Goal: Transaction & Acquisition: Register for event/course

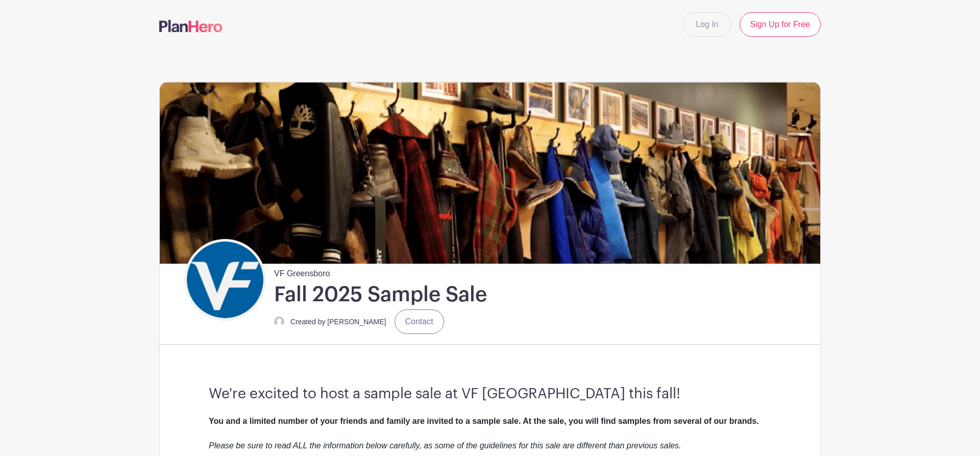
scroll to position [312, 0]
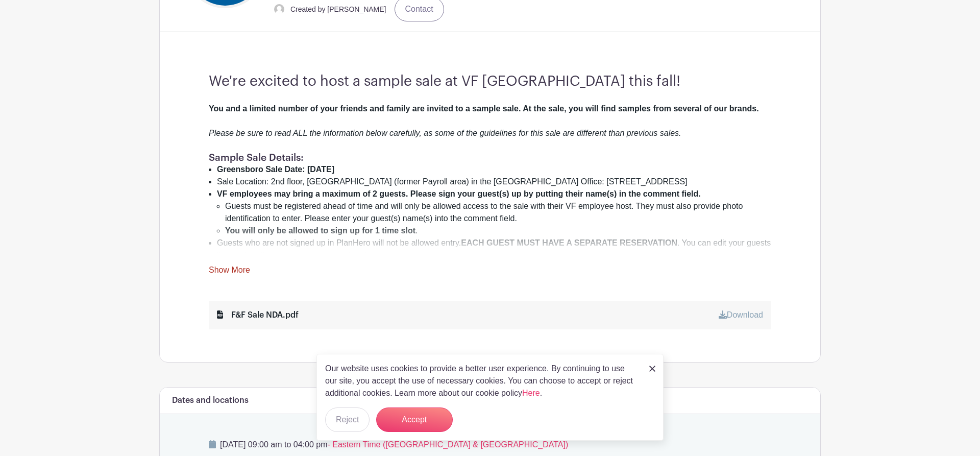
click at [656, 369] on div "Our website uses cookies to provide a better user experience. By continuing to …" at bounding box center [490, 397] width 347 height 87
click at [652, 369] on img at bounding box center [652, 369] width 6 height 6
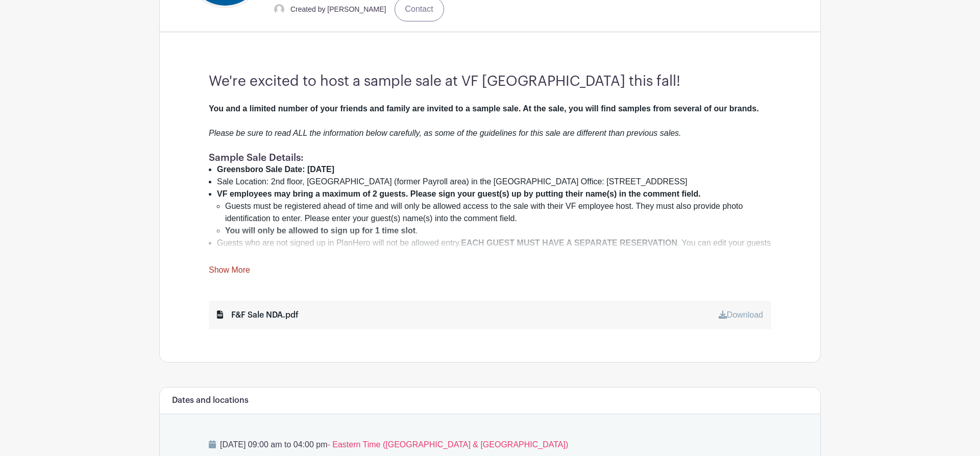
scroll to position [365, 0]
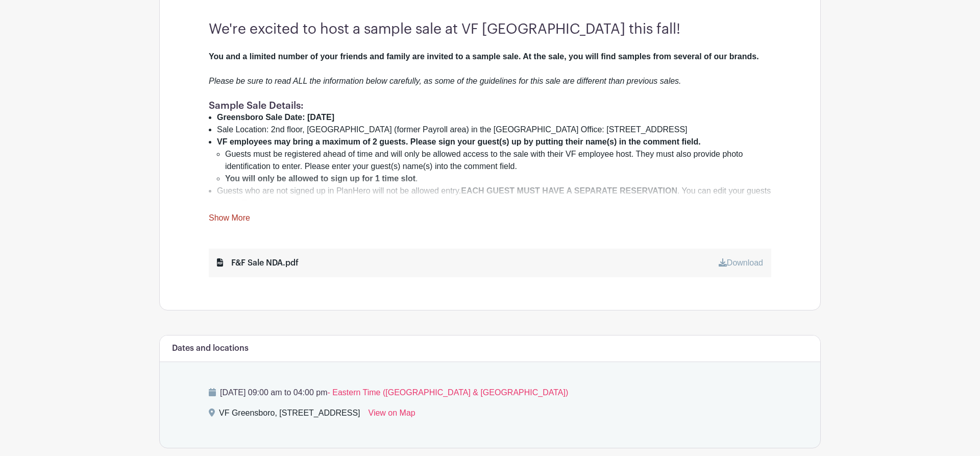
click at [239, 214] on link "Show More" at bounding box center [229, 219] width 41 height 13
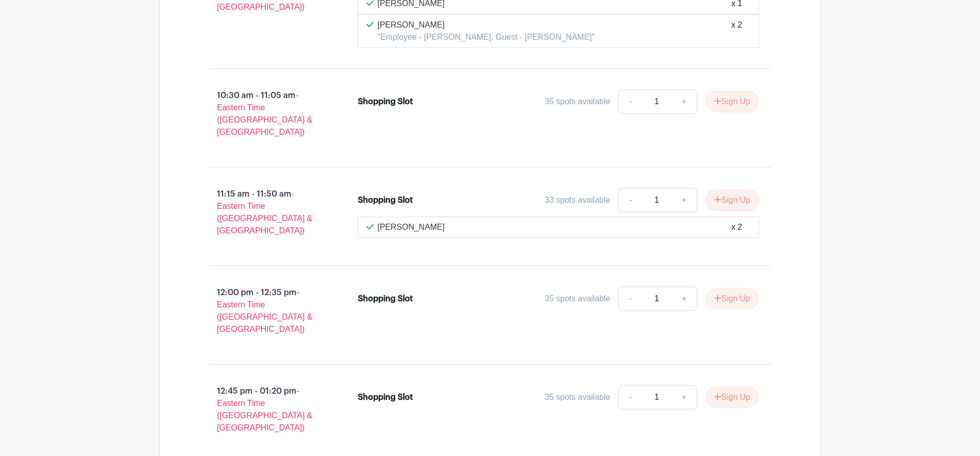
scroll to position [1893, 0]
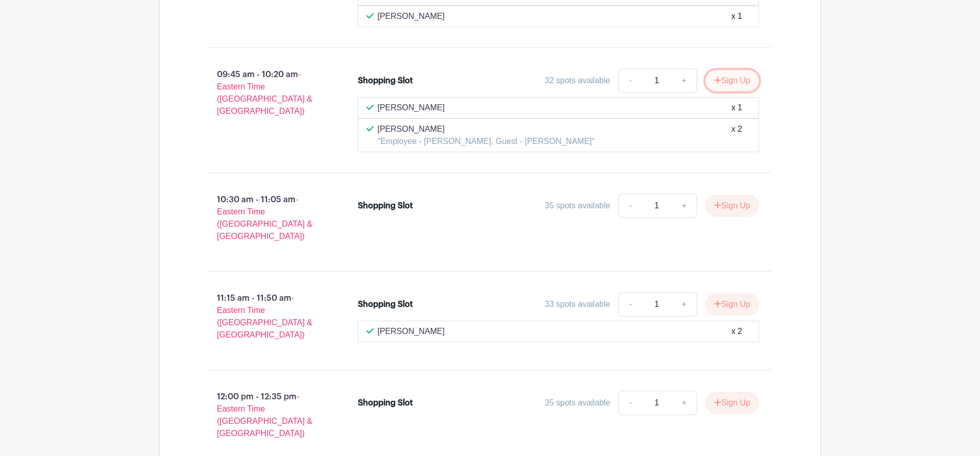
click at [728, 77] on button "Sign Up" at bounding box center [733, 80] width 54 height 21
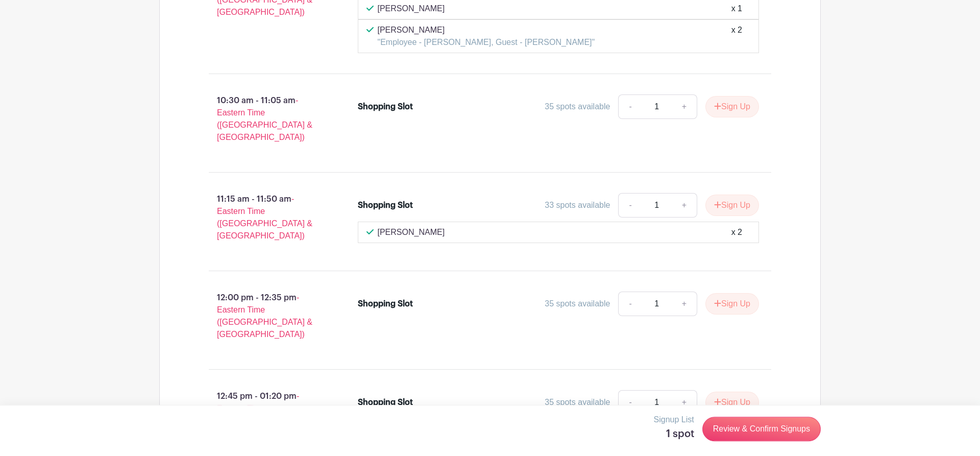
scroll to position [2049, 0]
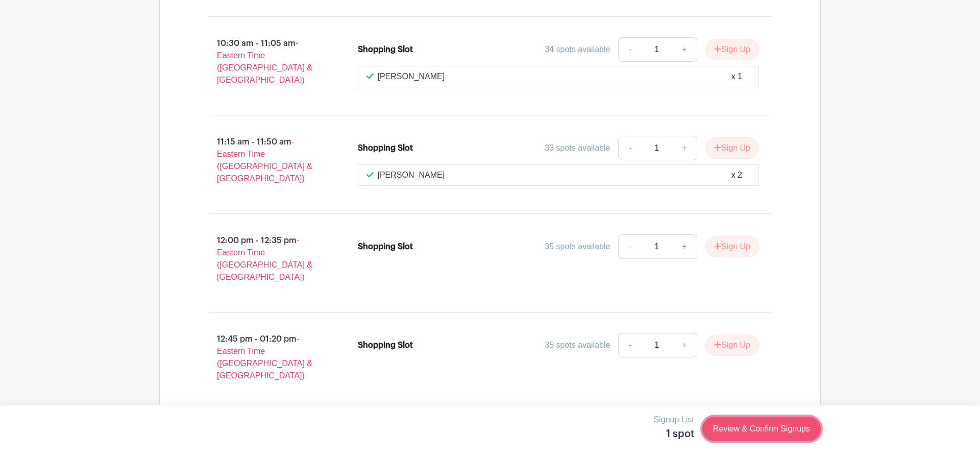
click at [768, 430] on link "Review & Confirm Signups" at bounding box center [762, 429] width 118 height 25
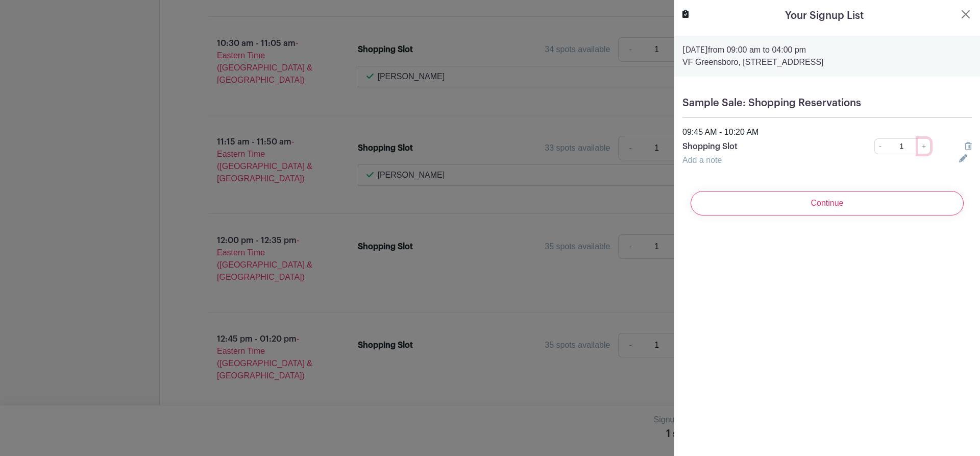
click at [924, 146] on link "+" at bounding box center [924, 146] width 13 height 16
type input "2"
click at [966, 13] on button "Close" at bounding box center [966, 14] width 12 height 12
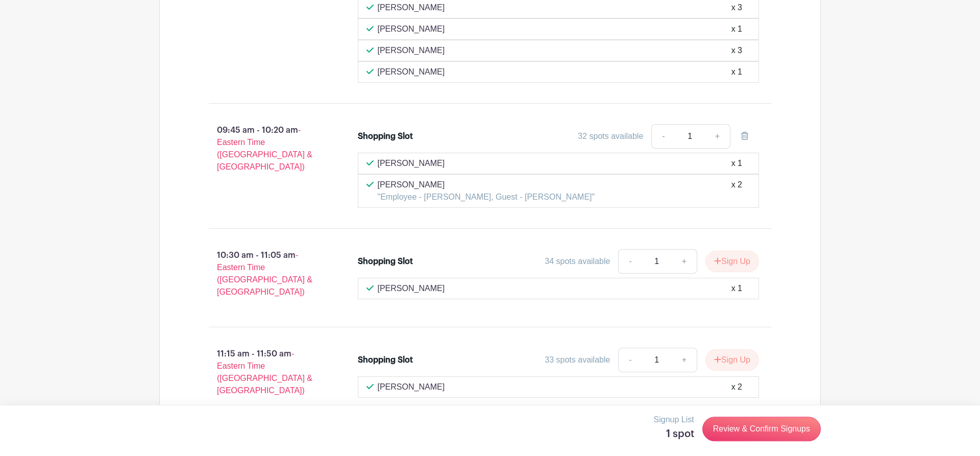
scroll to position [1789, 0]
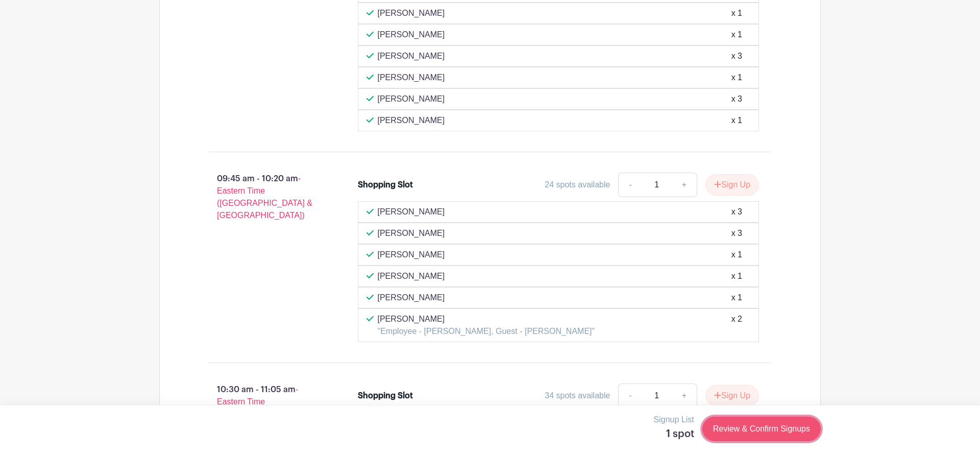
click at [756, 428] on link "Review & Confirm Signups" at bounding box center [762, 429] width 118 height 25
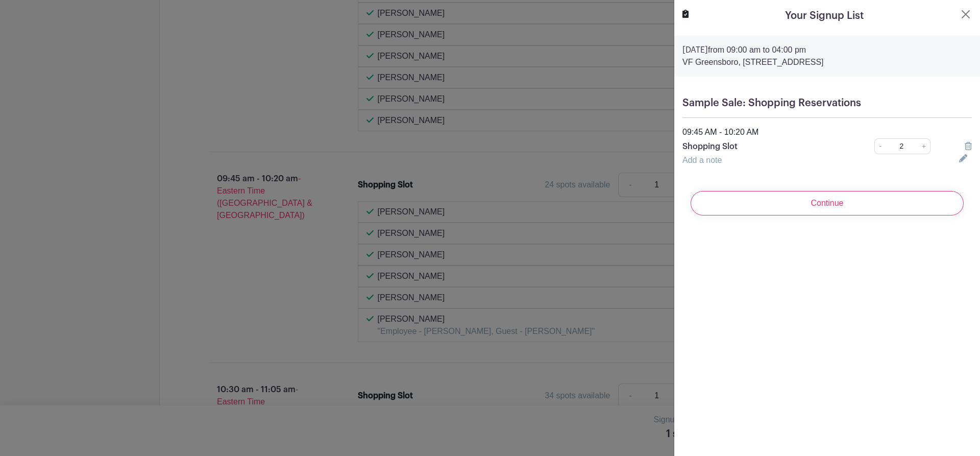
click at [711, 159] on link "Add a note" at bounding box center [702, 160] width 39 height 9
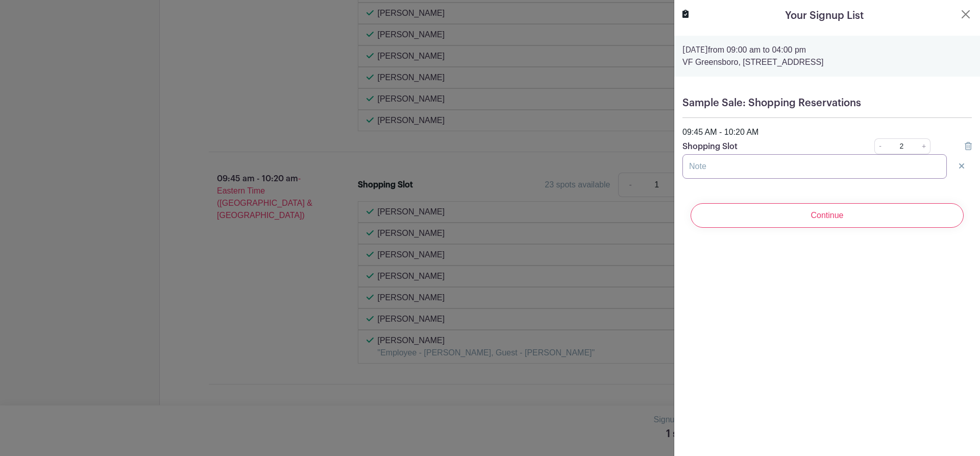
click at [700, 171] on input "text" at bounding box center [815, 166] width 264 height 25
type input "E"
type input "!"
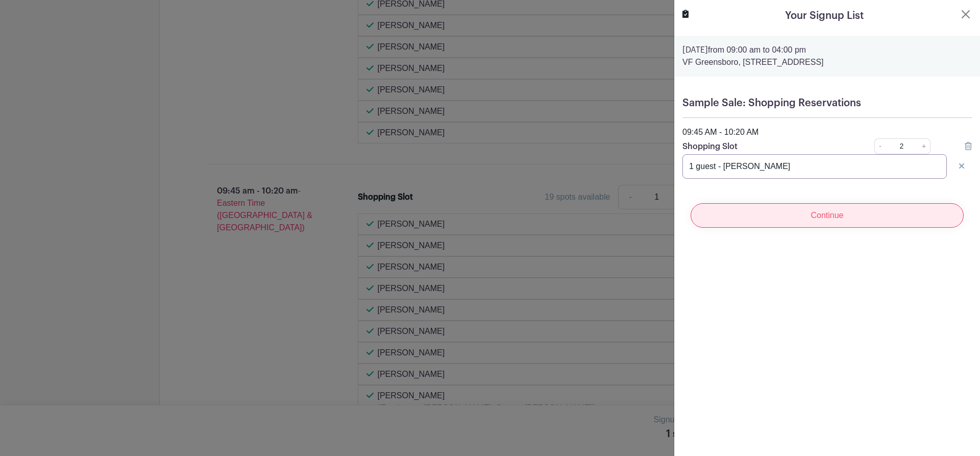
type input "1 guest - [PERSON_NAME]"
click at [835, 213] on input "Continue" at bounding box center [827, 215] width 273 height 25
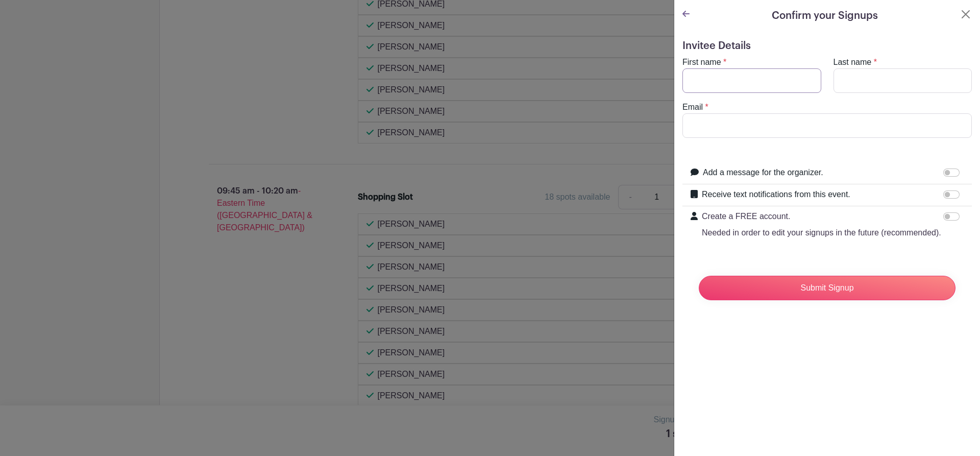
click at [737, 82] on input "First name" at bounding box center [752, 80] width 139 height 25
type input "Prabhakar"
type input "Bai"
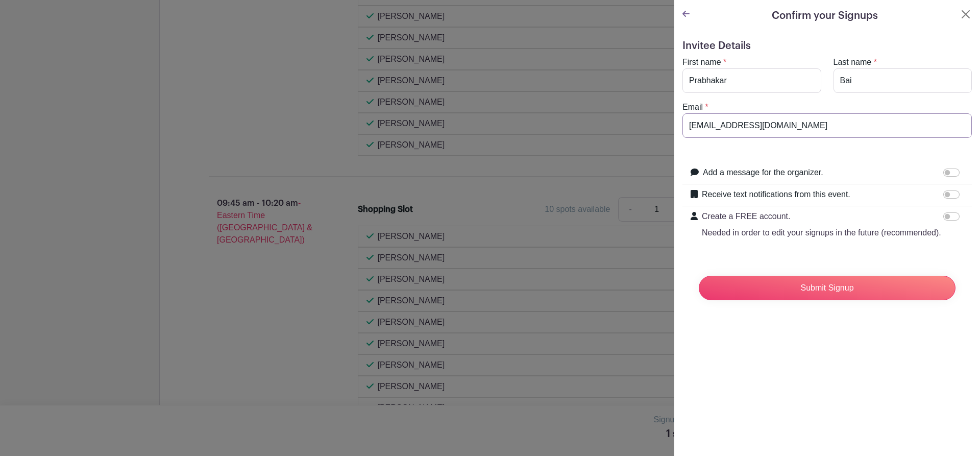
type input "[EMAIL_ADDRESS][DOMAIN_NAME]"
click at [955, 195] on input "Receive text notifications from this event." at bounding box center [952, 194] width 16 height 8
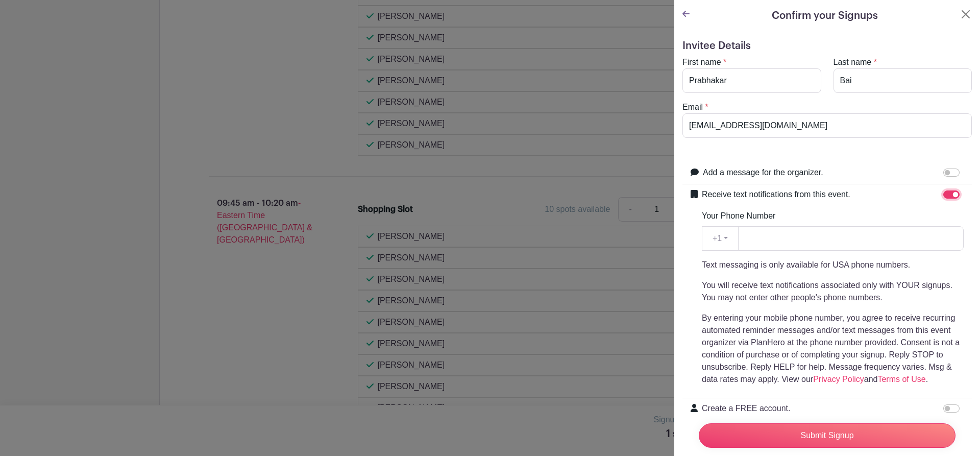
click at [947, 194] on input "Receive text notifications from this event." at bounding box center [952, 194] width 16 height 8
checkbox input "false"
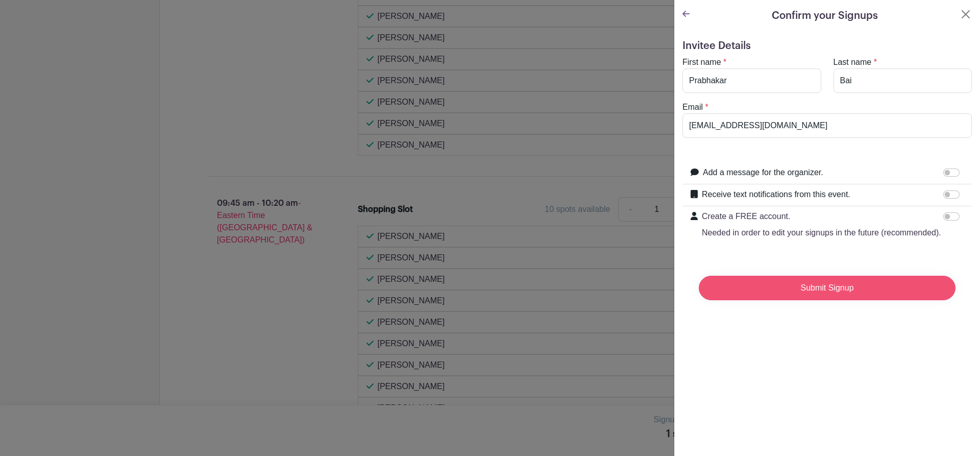
click at [783, 291] on input "Submit Signup" at bounding box center [827, 288] width 257 height 25
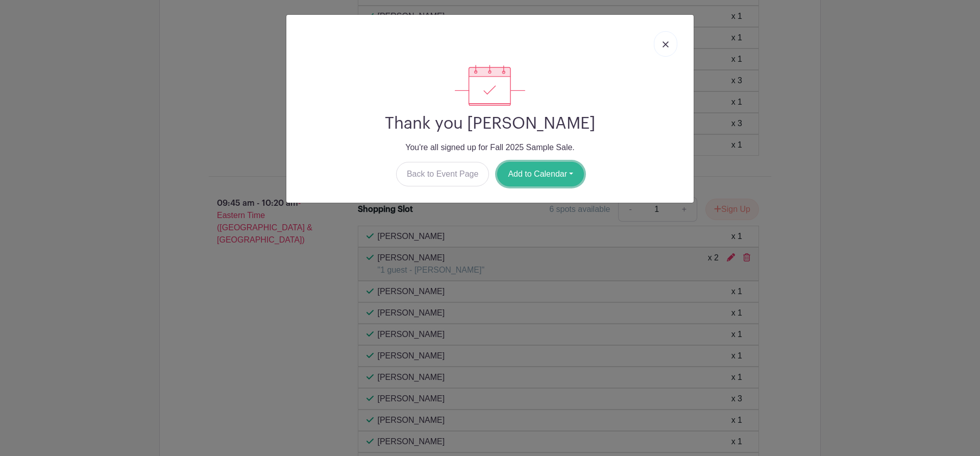
click at [546, 173] on button "Add to Calendar" at bounding box center [540, 174] width 87 height 25
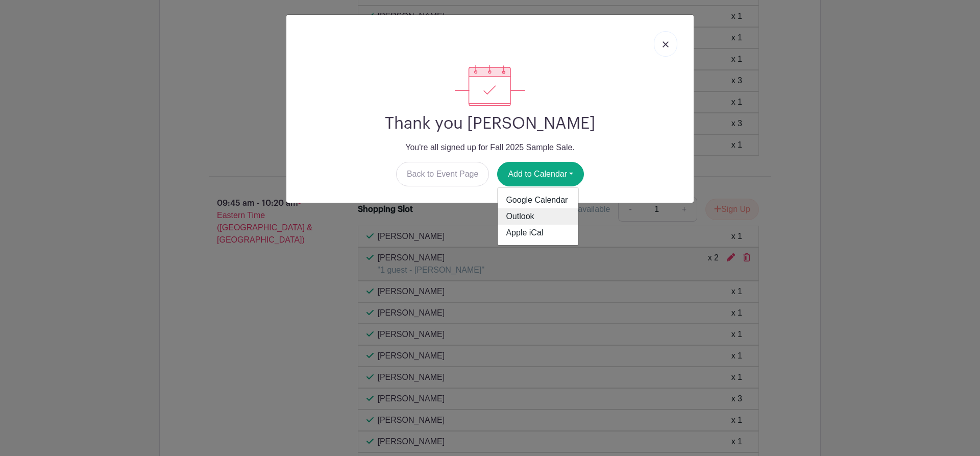
click at [518, 221] on link "Outlook" at bounding box center [538, 216] width 81 height 16
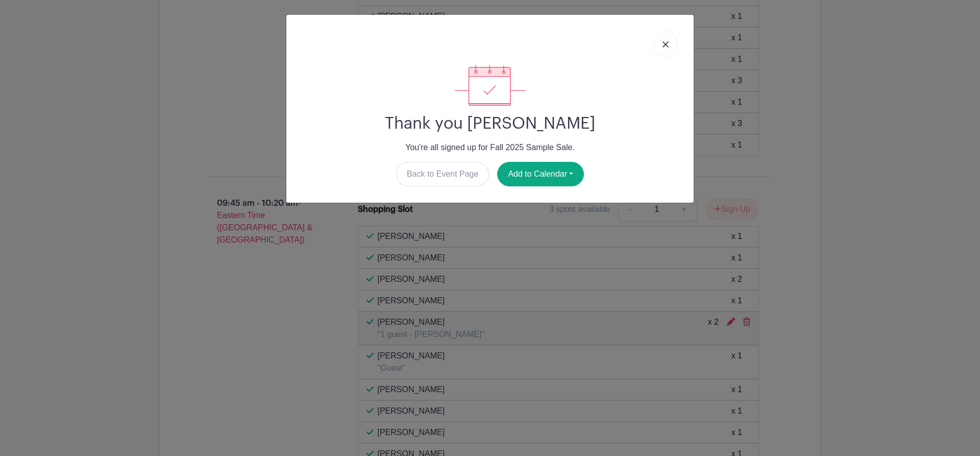
click at [665, 43] on img at bounding box center [666, 44] width 6 height 6
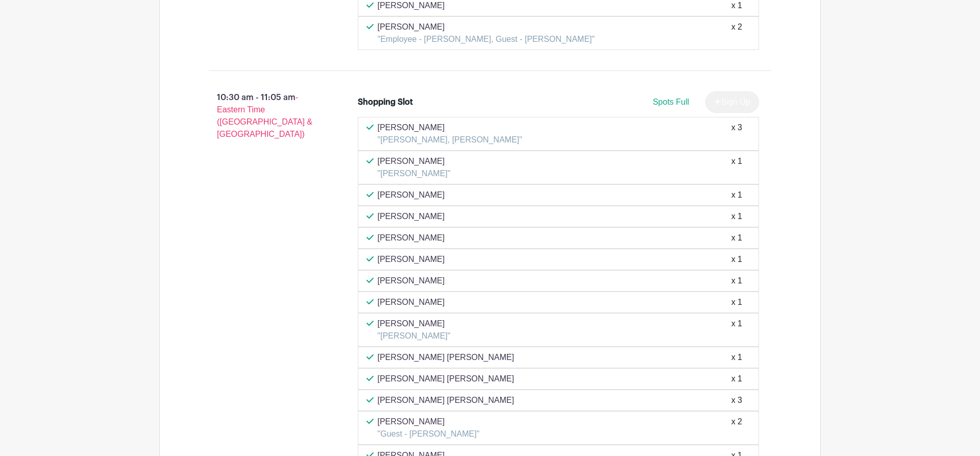
scroll to position [2457, 0]
